Goal: Information Seeking & Learning: Learn about a topic

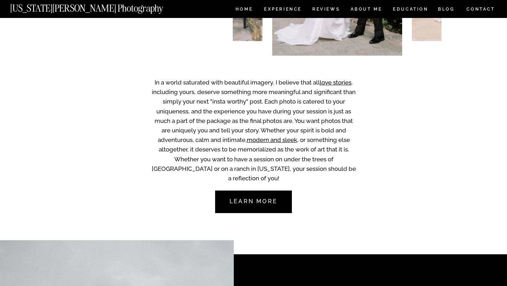
scroll to position [449, 0]
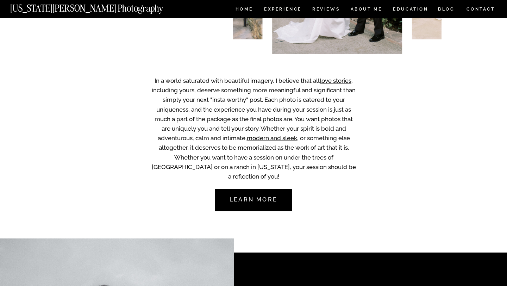
click at [273, 207] on nav "Learn more" at bounding box center [253, 200] width 66 height 23
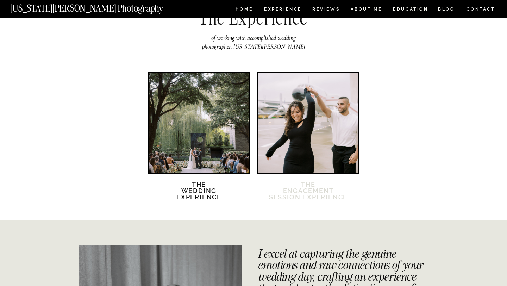
scroll to position [1371, 0]
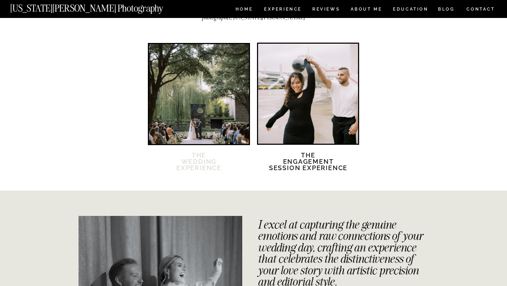
click at [196, 158] on h2 "The Wedding Experience" at bounding box center [199, 165] width 61 height 27
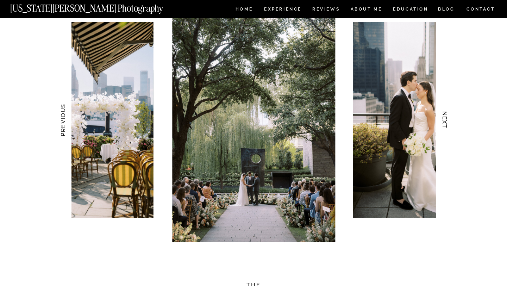
scroll to position [708, 0]
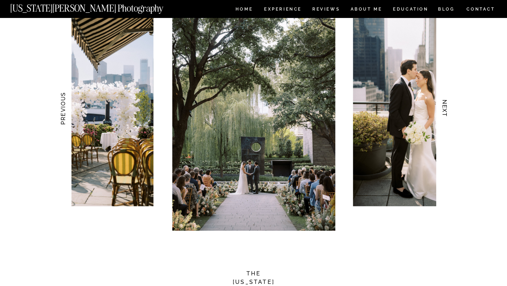
click at [446, 109] on h3 "NEXT" at bounding box center [444, 108] width 7 height 44
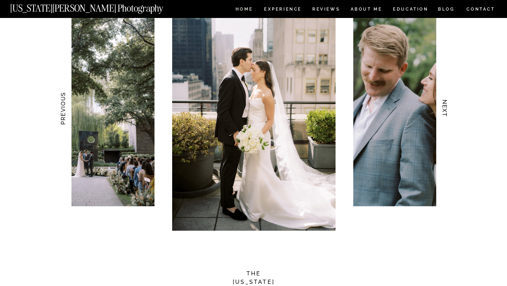
click at [446, 109] on h3 "NEXT" at bounding box center [444, 108] width 7 height 44
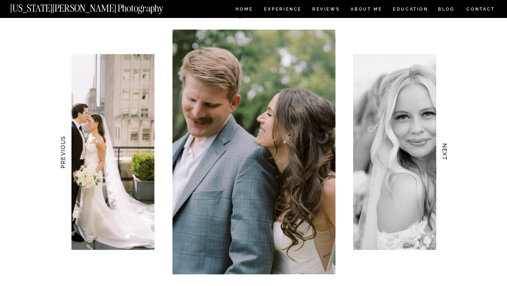
scroll to position [661, 0]
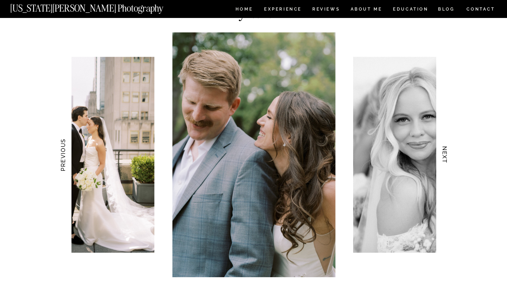
click at [443, 150] on h3 "NEXT" at bounding box center [444, 155] width 7 height 44
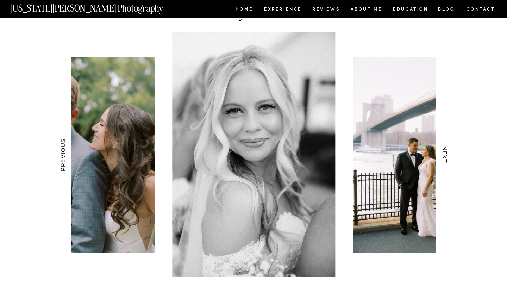
click at [443, 150] on h3 "NEXT" at bounding box center [444, 155] width 7 height 44
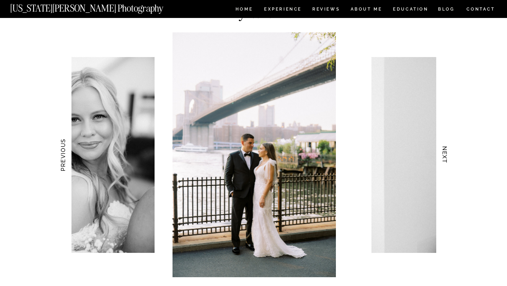
click at [443, 150] on h3 "NEXT" at bounding box center [444, 155] width 7 height 44
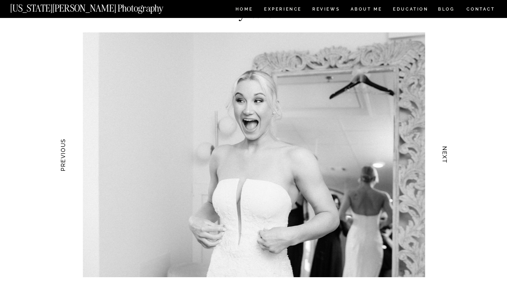
click at [443, 150] on h3 "NEXT" at bounding box center [444, 155] width 7 height 44
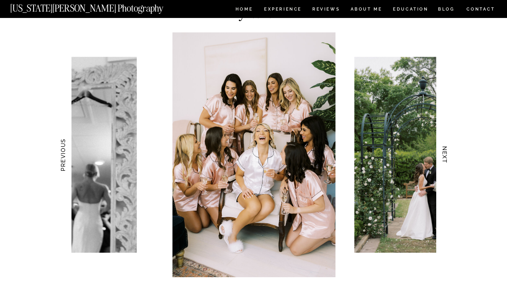
click at [443, 150] on h3 "NEXT" at bounding box center [444, 155] width 7 height 44
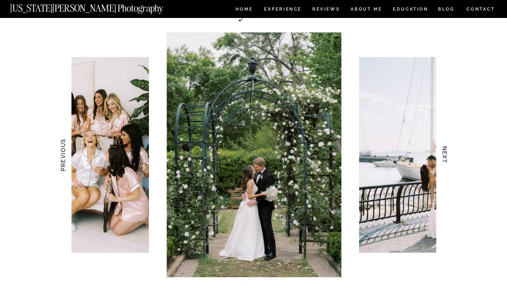
click at [443, 150] on h3 "NEXT" at bounding box center [444, 155] width 7 height 44
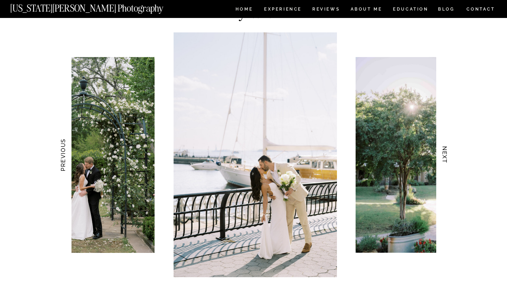
click at [443, 150] on h3 "NEXT" at bounding box center [444, 155] width 7 height 44
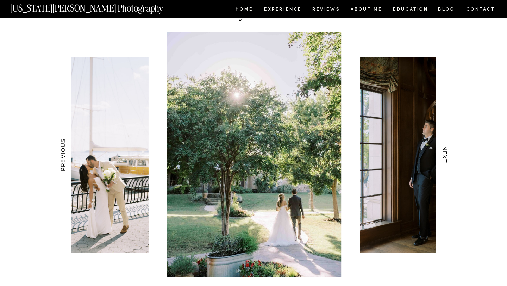
click at [443, 150] on h3 "NEXT" at bounding box center [444, 155] width 7 height 44
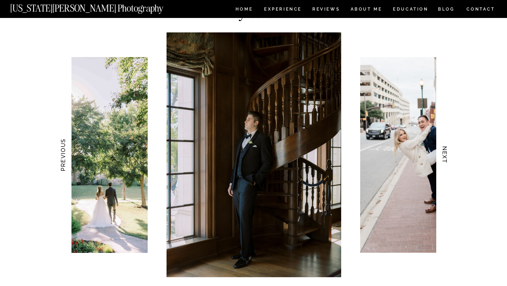
click at [443, 150] on h3 "NEXT" at bounding box center [444, 155] width 7 height 44
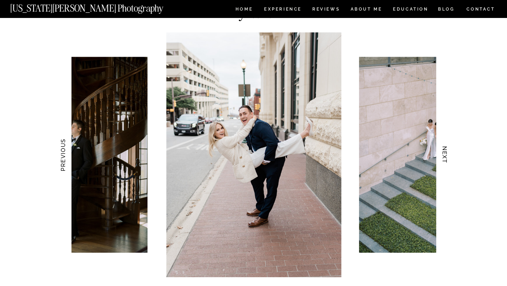
click at [443, 150] on h3 "NEXT" at bounding box center [444, 155] width 7 height 44
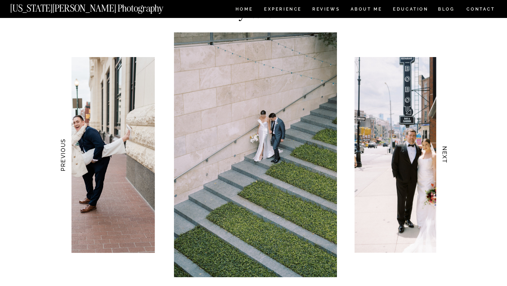
click at [443, 150] on h3 "NEXT" at bounding box center [444, 155] width 7 height 44
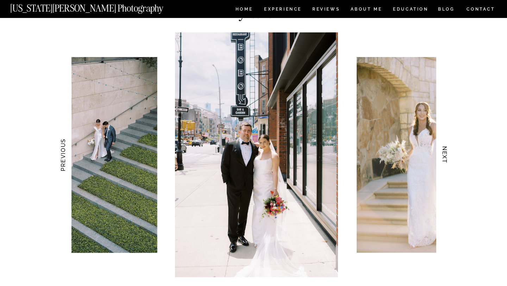
click at [443, 150] on h3 "NEXT" at bounding box center [444, 155] width 7 height 44
